Goal: Task Accomplishment & Management: Manage account settings

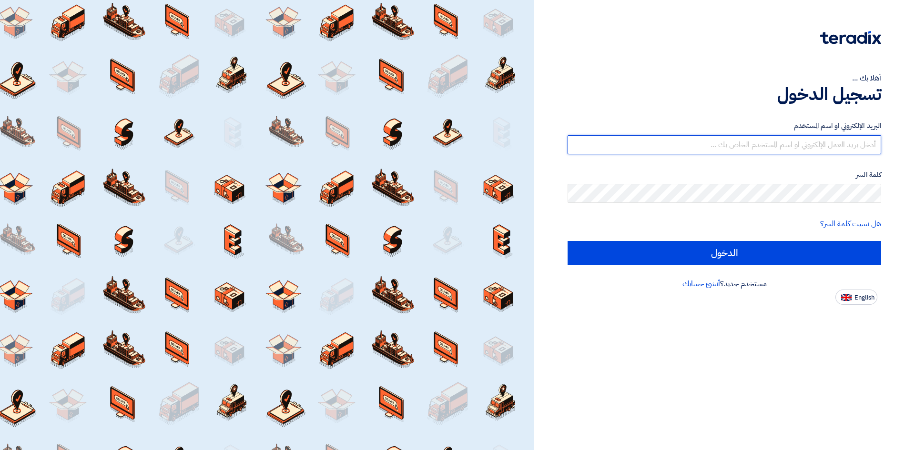
type input "[EMAIL_ADDRESS][DOMAIN_NAME]"
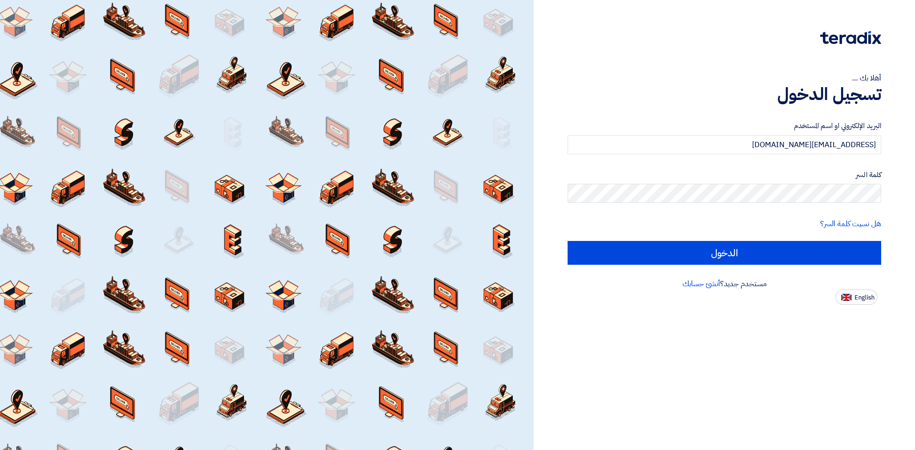
click at [691, 266] on div "البريد الإلكتروني او اسم المستخدم [EMAIL_ADDRESS][DOMAIN_NAME] كلمة السر هل نسي…" at bounding box center [725, 192] width 314 height 171
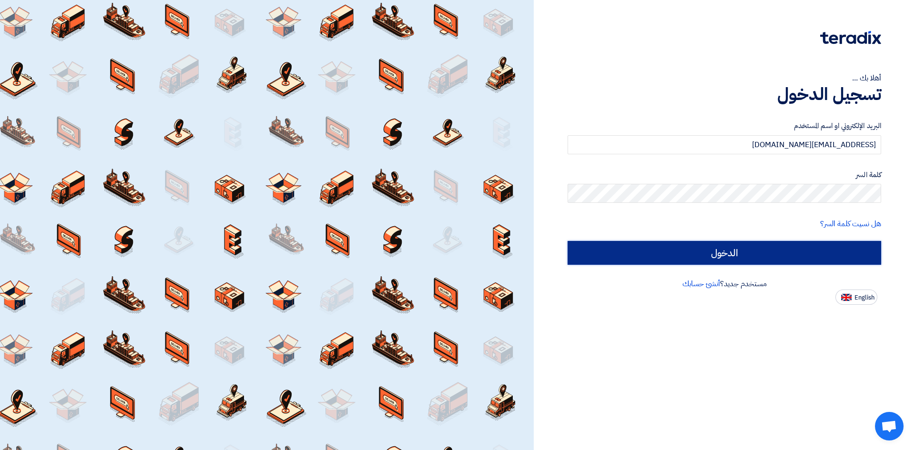
click at [629, 254] on input "الدخول" at bounding box center [725, 253] width 314 height 24
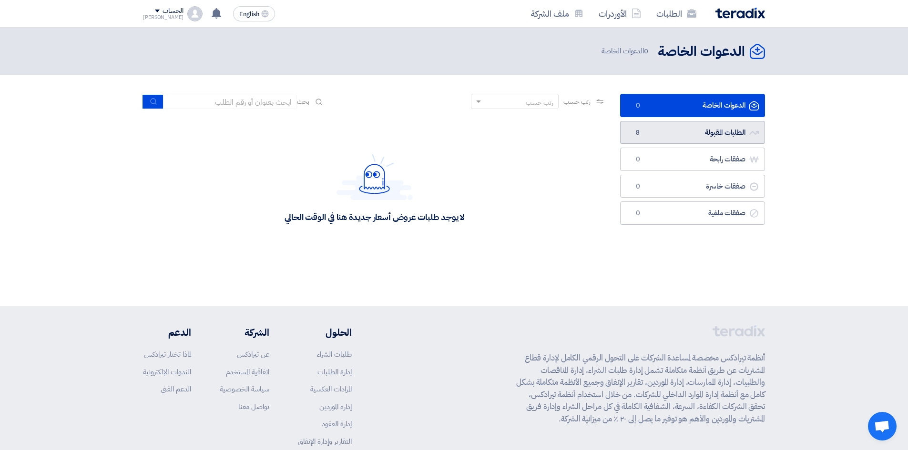
click at [724, 138] on link "الطلبات المقبولة الطلبات المقبولة 8" at bounding box center [692, 132] width 145 height 23
